Goal: Task Accomplishment & Management: Use online tool/utility

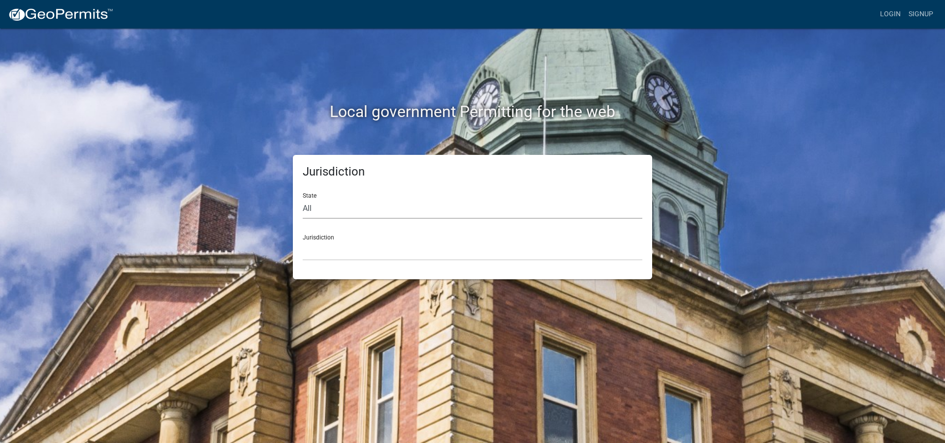
click at [331, 211] on select "All [US_STATE] [US_STATE] [US_STATE] [US_STATE] [US_STATE] [US_STATE] [US_STATE…" at bounding box center [473, 209] width 340 height 20
click at [891, 11] on link "Login" at bounding box center [890, 14] width 29 height 19
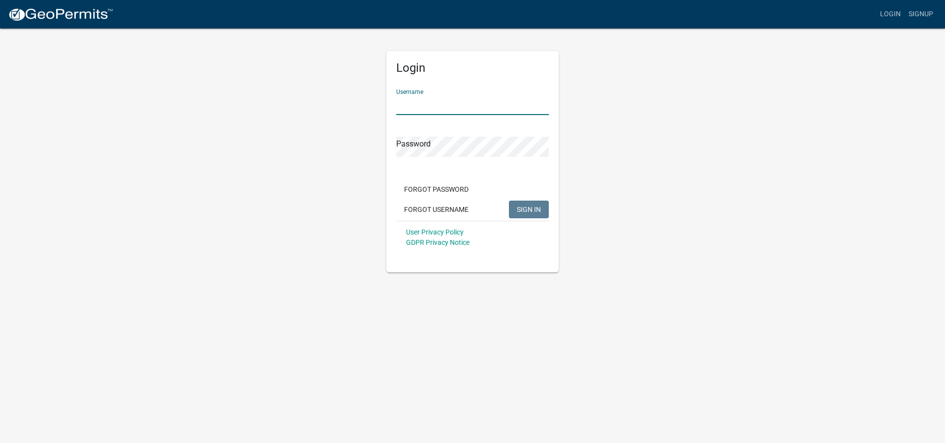
click at [402, 95] on input "Username" at bounding box center [472, 105] width 153 height 20
type input "tdbrown616"
click at [509, 201] on button "SIGN IN" at bounding box center [529, 210] width 40 height 18
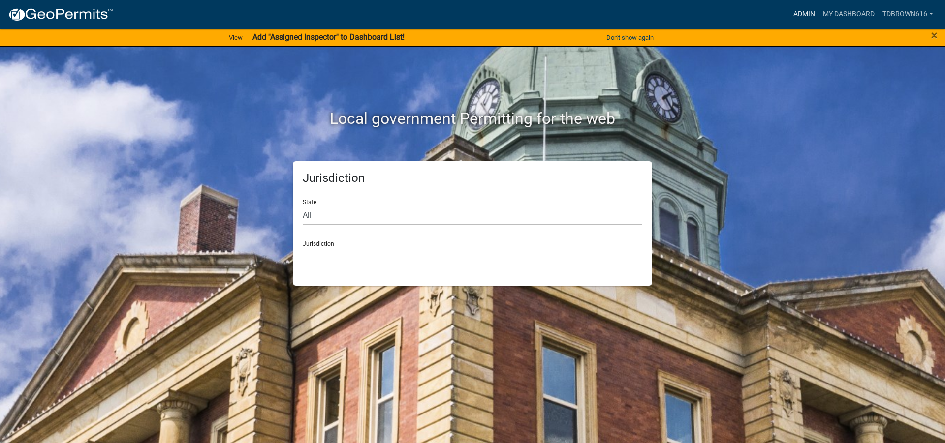
click at [803, 14] on link "Admin" at bounding box center [804, 14] width 30 height 19
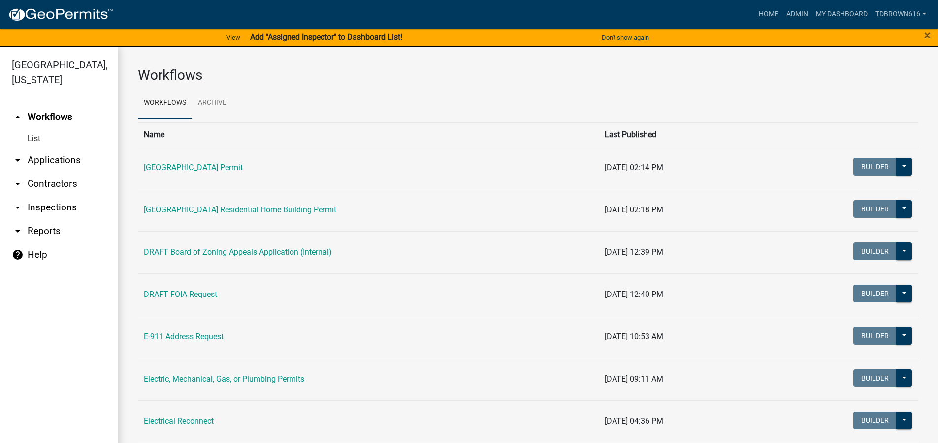
click at [16, 232] on icon "arrow_drop_down" at bounding box center [18, 231] width 12 height 12
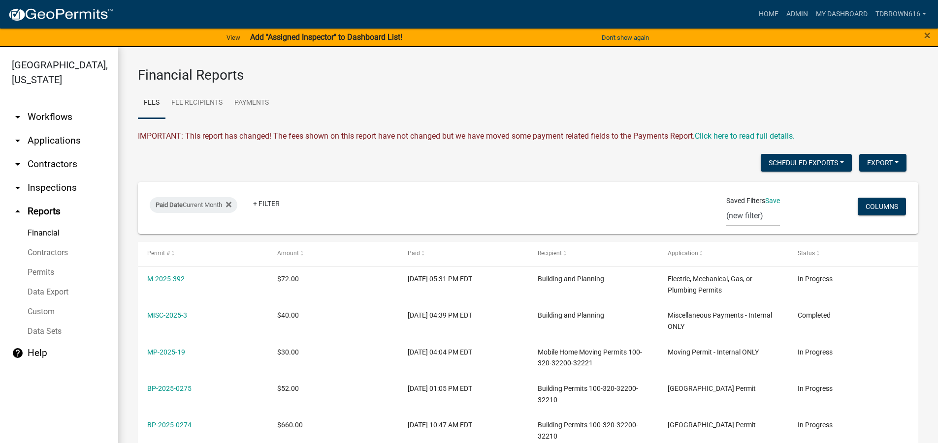
click at [42, 141] on link "arrow_drop_down Applications" at bounding box center [59, 141] width 118 height 24
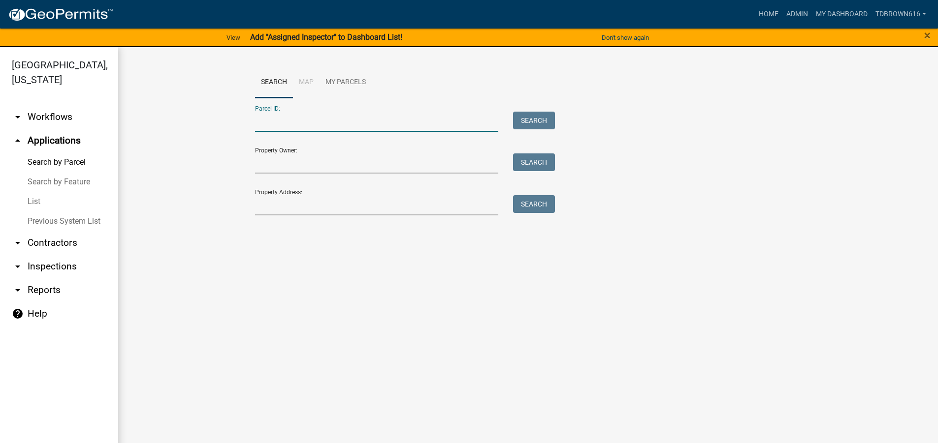
click at [265, 123] on input "Parcel ID:" at bounding box center [377, 122] width 244 height 20
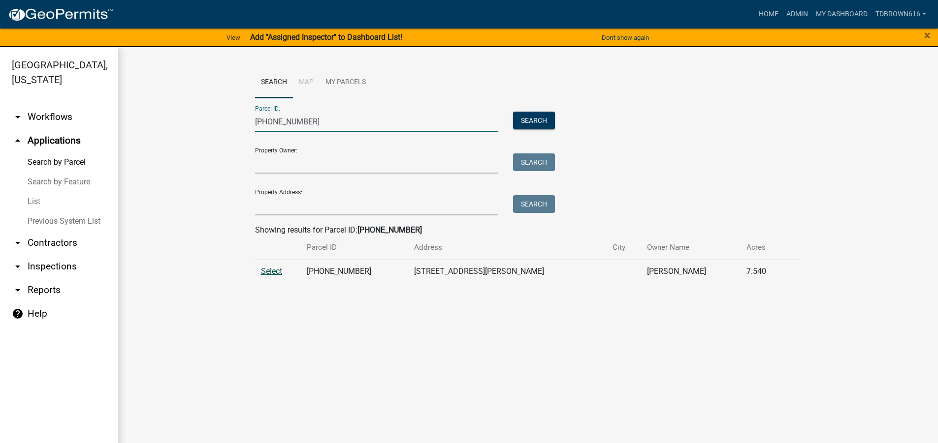
type input "[PHONE_NUMBER]"
click at [270, 270] on span "Select" at bounding box center [271, 271] width 21 height 9
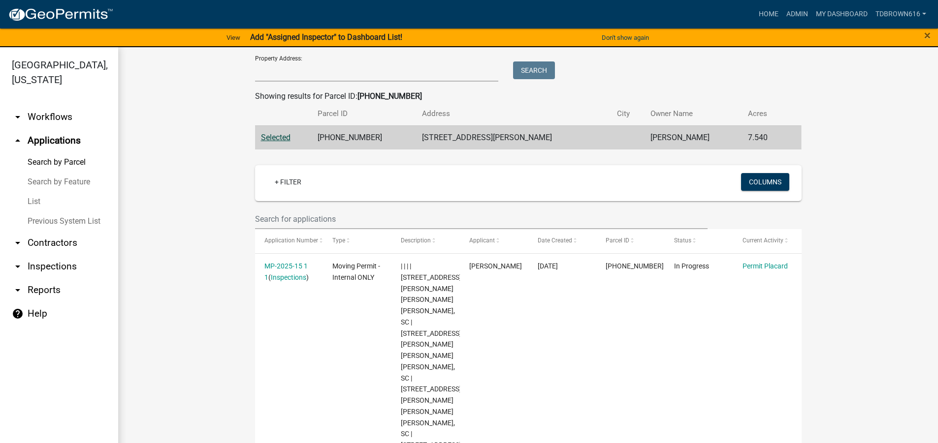
scroll to position [148, 0]
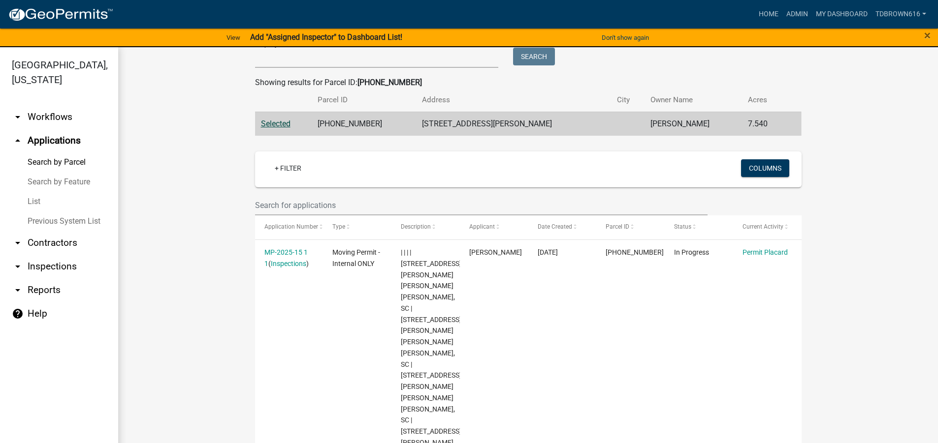
click at [18, 290] on icon "arrow_drop_down" at bounding box center [18, 290] width 12 height 12
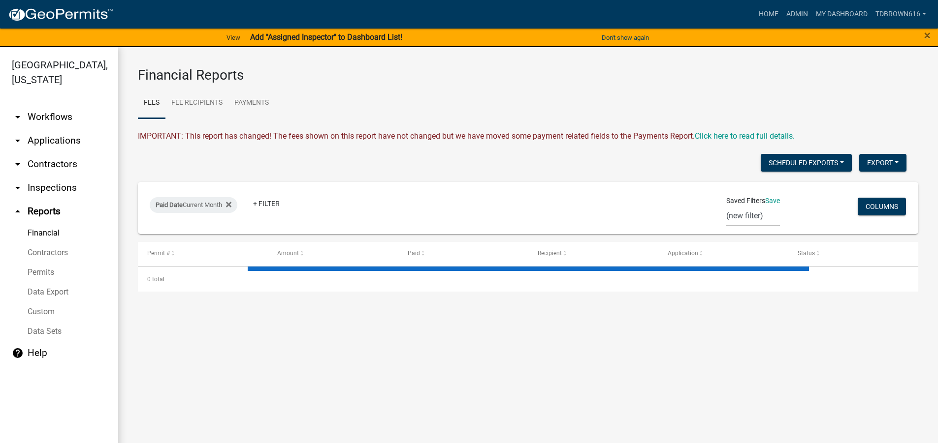
click at [45, 330] on link "Data Sets" at bounding box center [59, 332] width 118 height 20
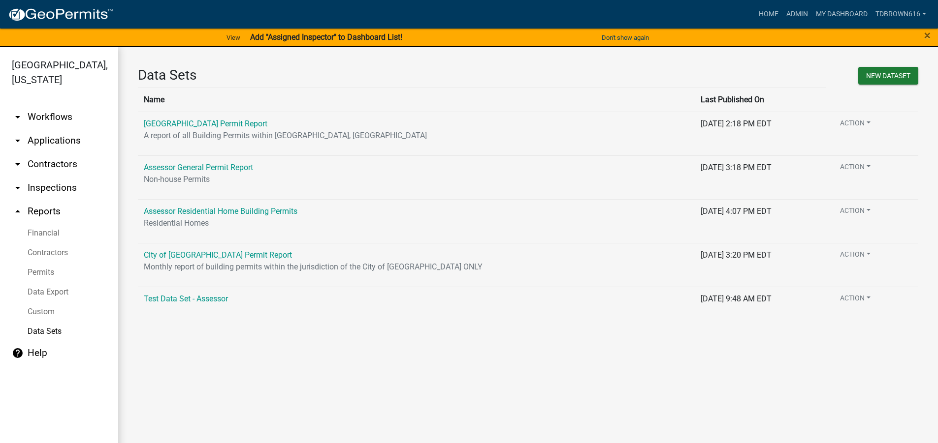
click at [45, 290] on link "Data Export" at bounding box center [59, 292] width 118 height 20
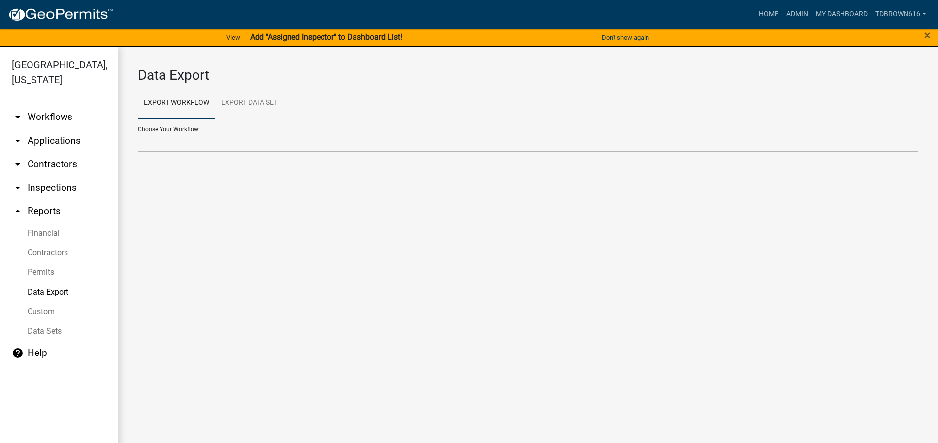
click at [168, 130] on div "Choose Your Workflow: [GEOGRAPHIC_DATA] Permit [GEOGRAPHIC_DATA] County Residen…" at bounding box center [528, 136] width 780 height 34
click at [165, 144] on select "[GEOGRAPHIC_DATA] Building Permit [GEOGRAPHIC_DATA] Residential Home Building P…" at bounding box center [528, 142] width 780 height 20
